Goal: Understand process/instructions

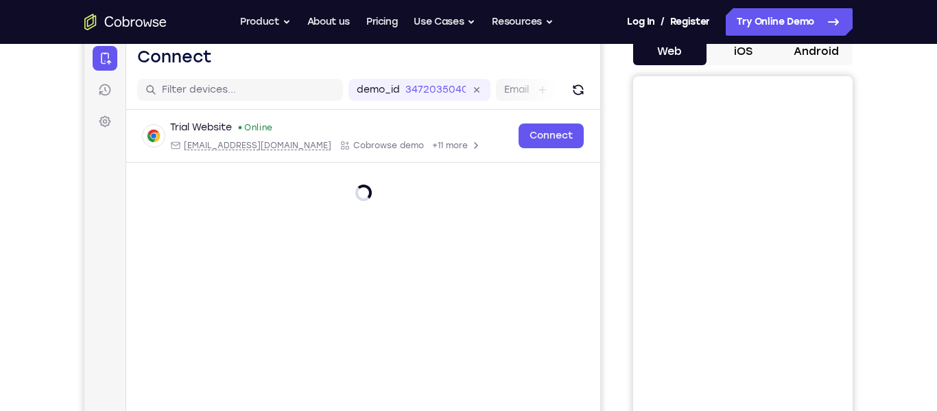
scroll to position [134, 0]
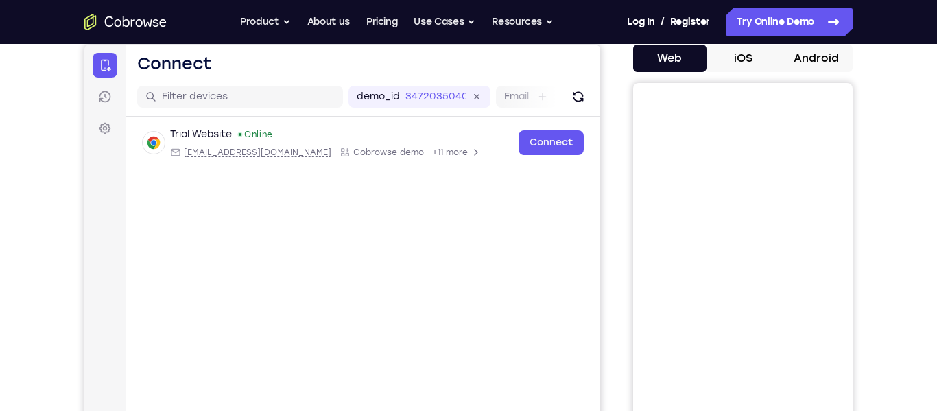
click at [677, 69] on button "Android" at bounding box center [815, 58] width 73 height 27
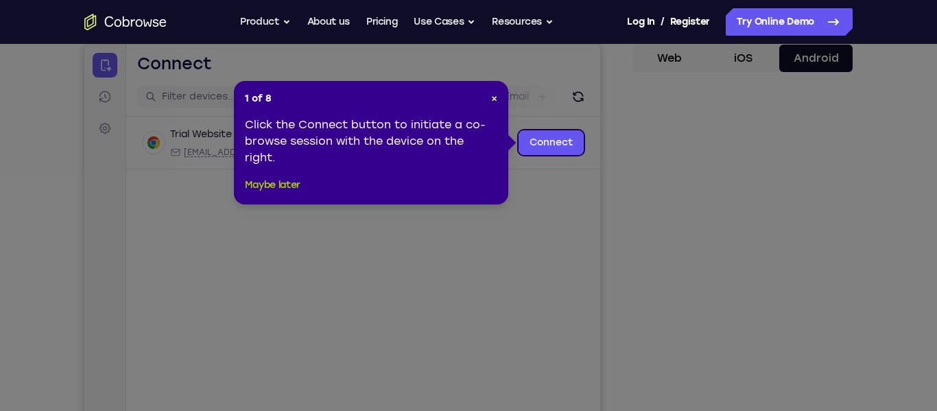
click at [283, 186] on button "Maybe later" at bounding box center [273, 185] width 56 height 16
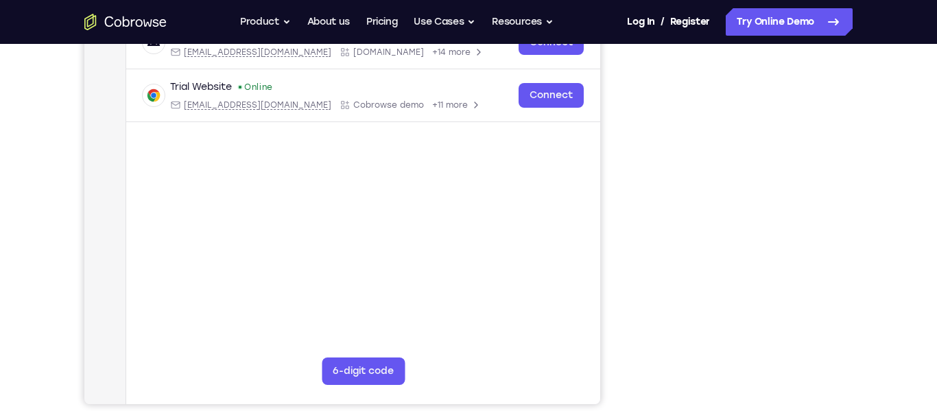
scroll to position [236, 0]
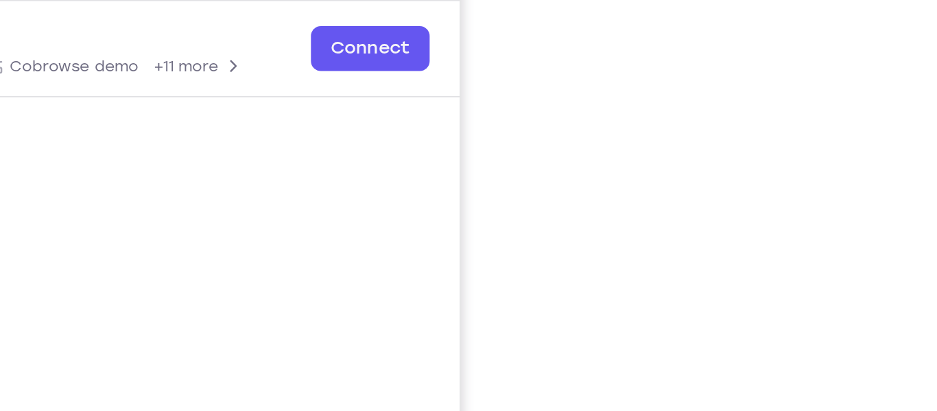
click at [677, 198] on div "Your Support Agent Your Customer Web iOS Android Next Steps We’d be happy to gi…" at bounding box center [469, 260] width 878 height 905
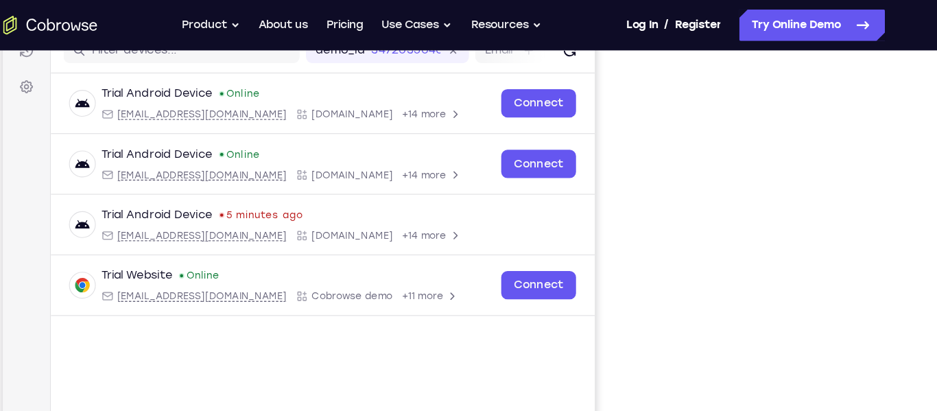
scroll to position [186, 0]
